Goal: Task Accomplishment & Management: Use online tool/utility

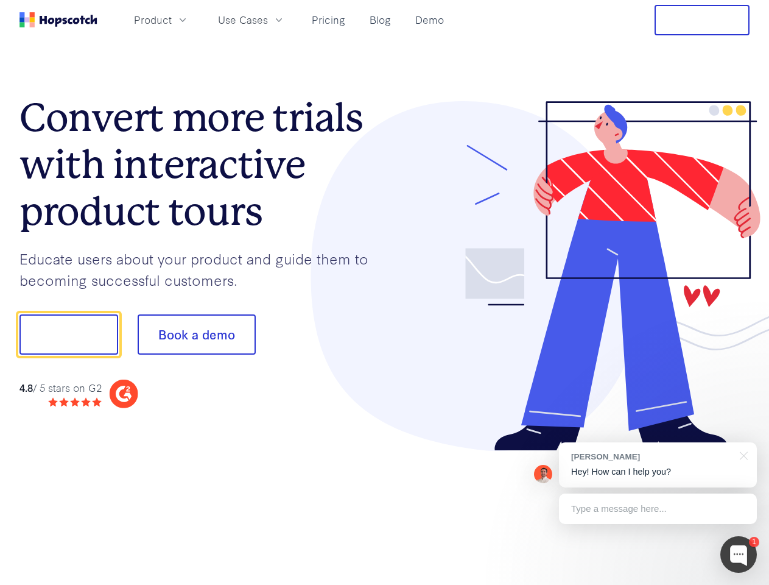
click at [385, 292] on div at bounding box center [567, 276] width 365 height 350
click at [172, 19] on span "Product" at bounding box center [153, 19] width 38 height 15
click at [268, 19] on span "Use Cases" at bounding box center [243, 19] width 50 height 15
click at [702, 20] on button "Free Trial" at bounding box center [702, 20] width 95 height 30
click at [68, 334] on button "Show me!" at bounding box center [68, 334] width 99 height 40
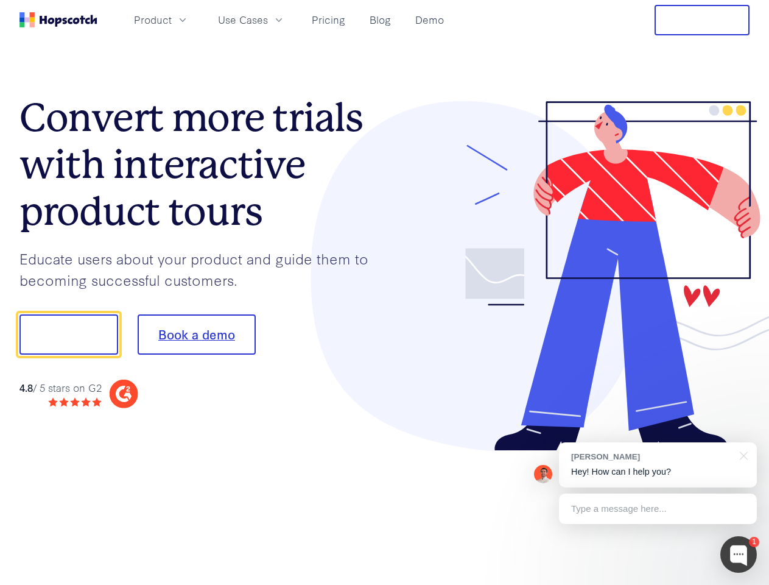
click at [196, 334] on button "Book a demo" at bounding box center [197, 334] width 118 height 40
click at [739, 554] on div at bounding box center [738, 554] width 37 height 37
click at [658, 465] on div "[PERSON_NAME] Hey! How can I help you?" at bounding box center [658, 464] width 198 height 45
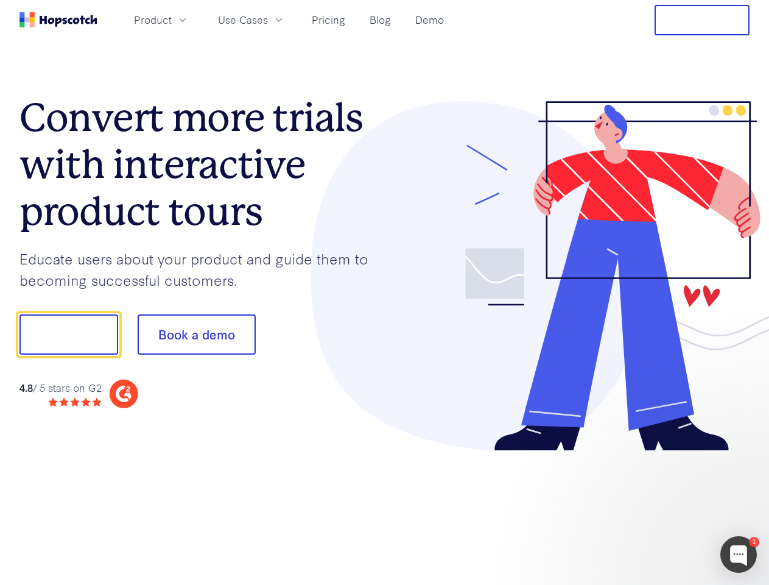
click at [742, 454] on div at bounding box center [643, 414] width 228 height 243
click at [658, 509] on div at bounding box center [643, 414] width 228 height 243
